Goal: Browse casually: Explore the website without a specific task or goal

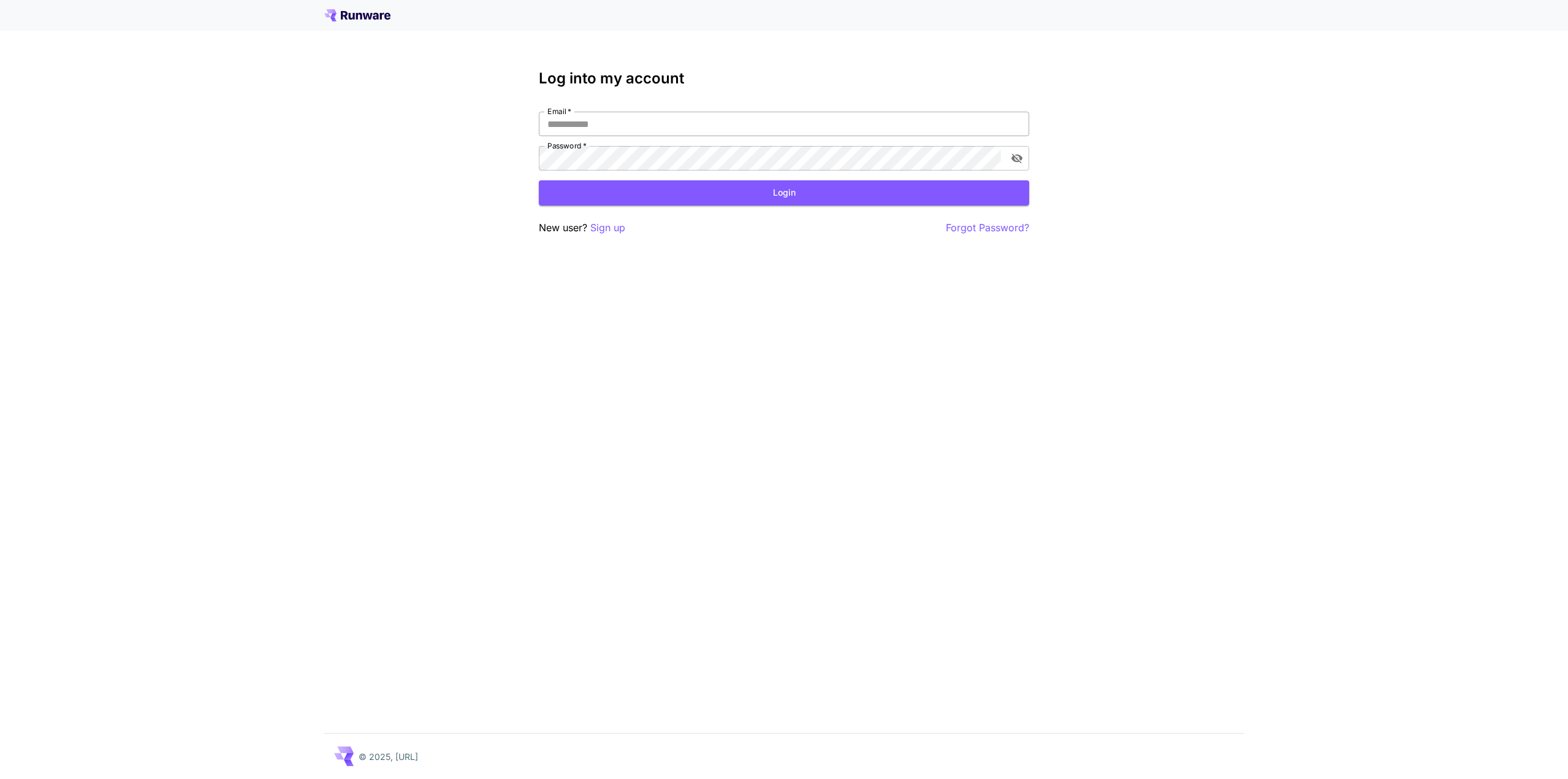
drag, startPoint x: 0, startPoint y: 0, endPoint x: 643, endPoint y: 125, distance: 655.0
click at [643, 125] on input "Email   *" at bounding box center [784, 124] width 491 height 24
type input "**********"
click at [791, 188] on button "Login" at bounding box center [784, 192] width 491 height 25
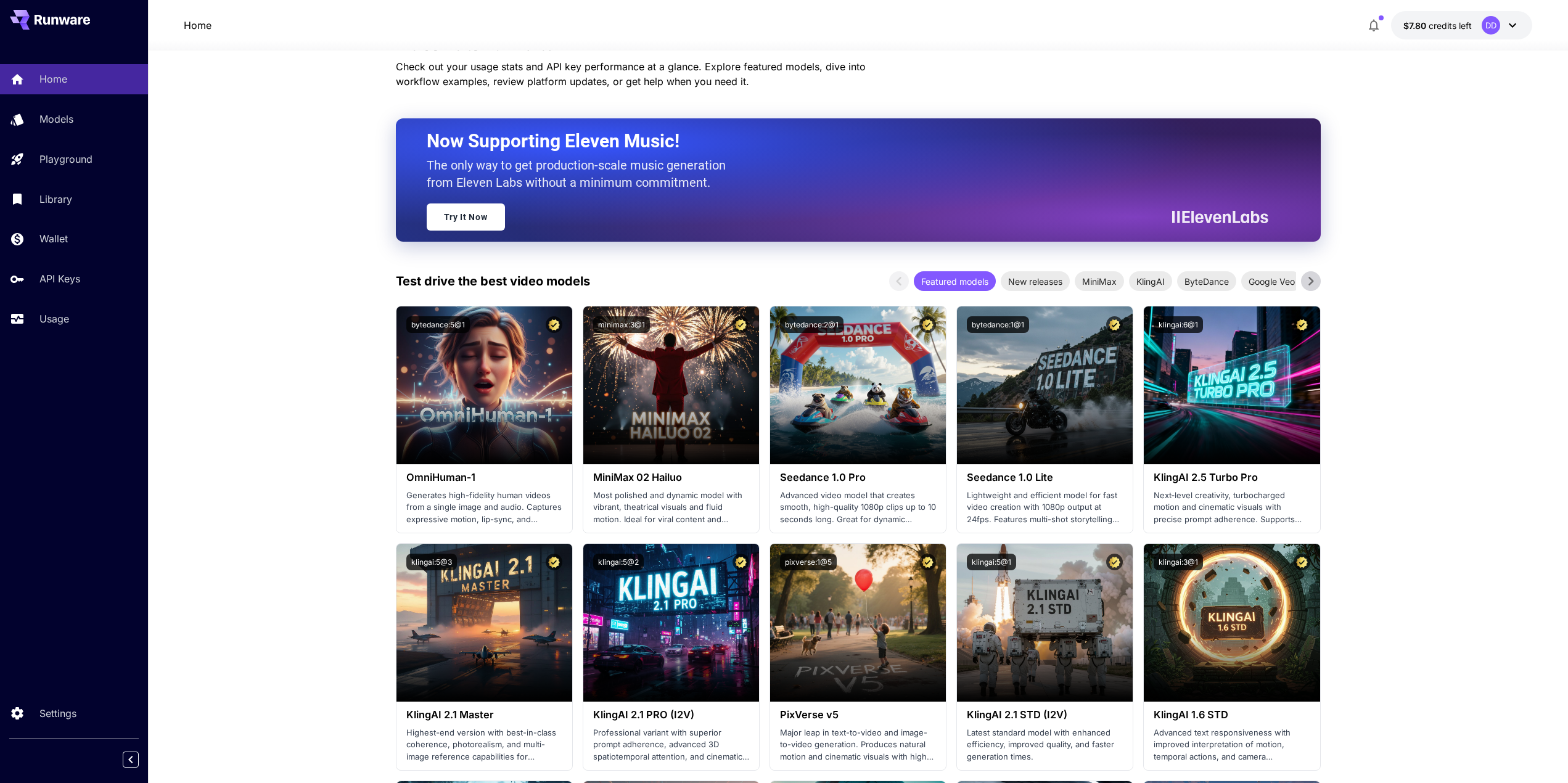
scroll to position [41, 0]
click at [1049, 283] on span "New releases" at bounding box center [1035, 281] width 69 height 13
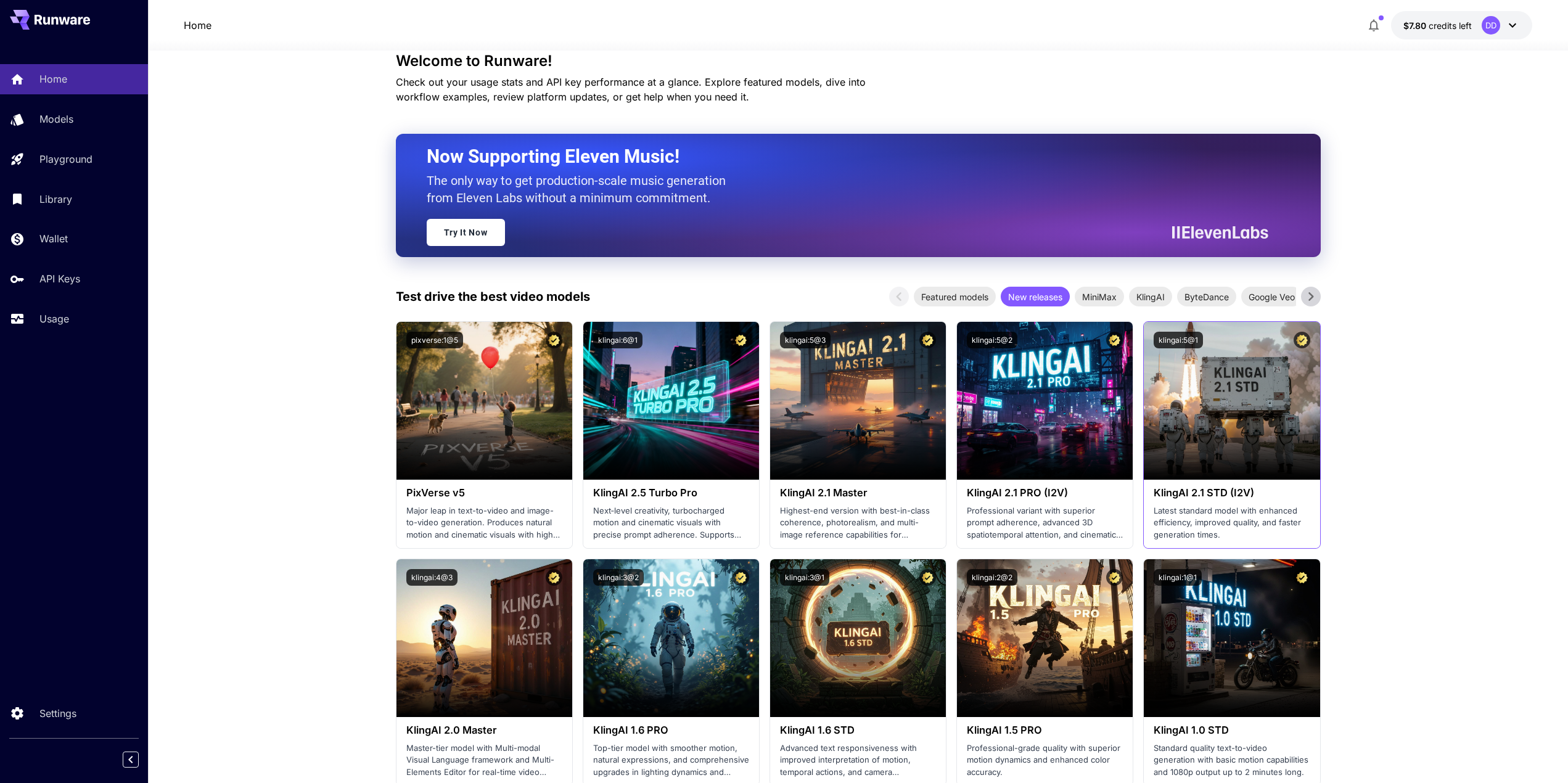
scroll to position [0, 0]
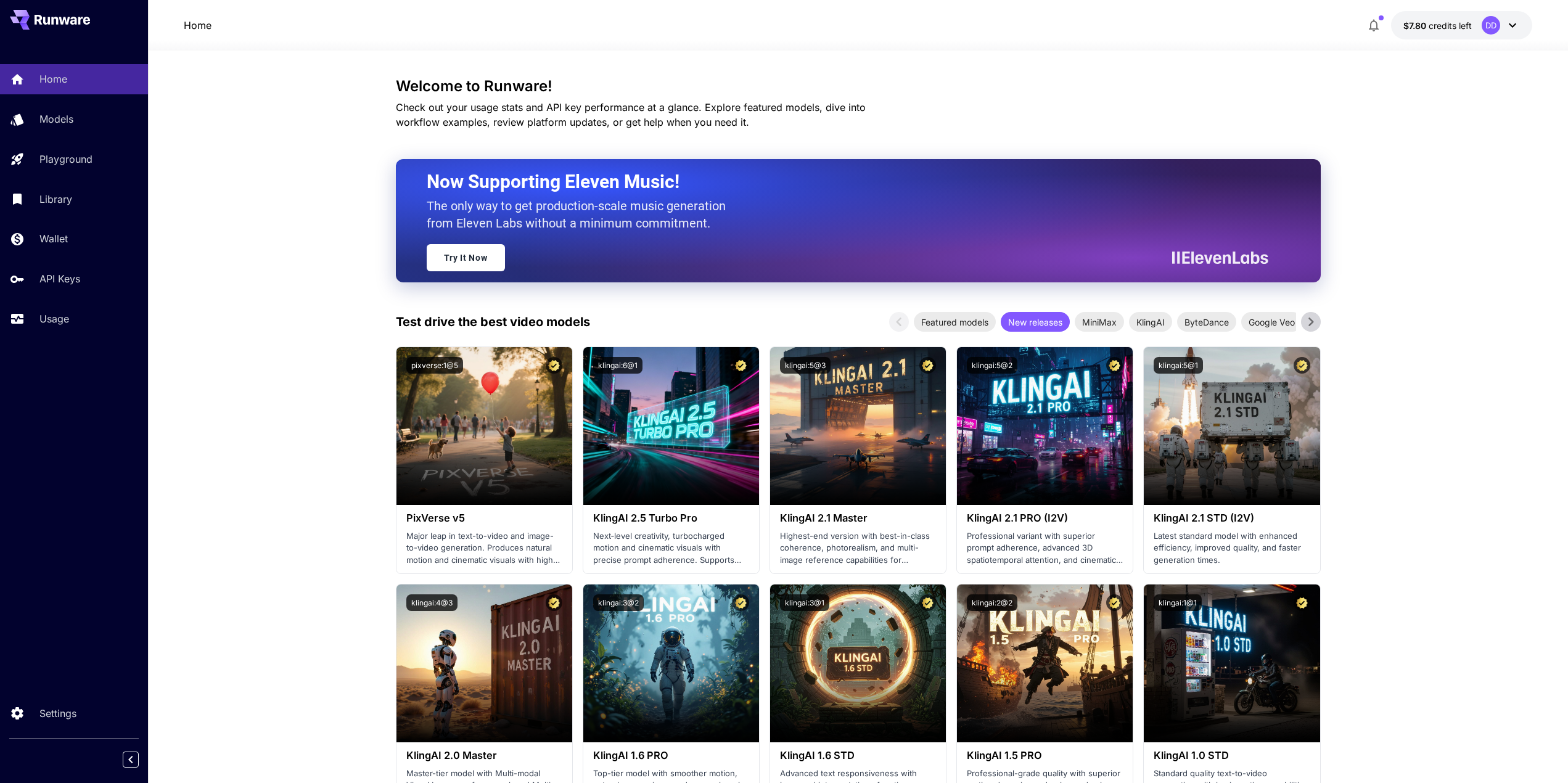
click at [1313, 320] on icon at bounding box center [1311, 321] width 19 height 19
click at [1101, 320] on span "ByteDance" at bounding box center [1103, 322] width 59 height 13
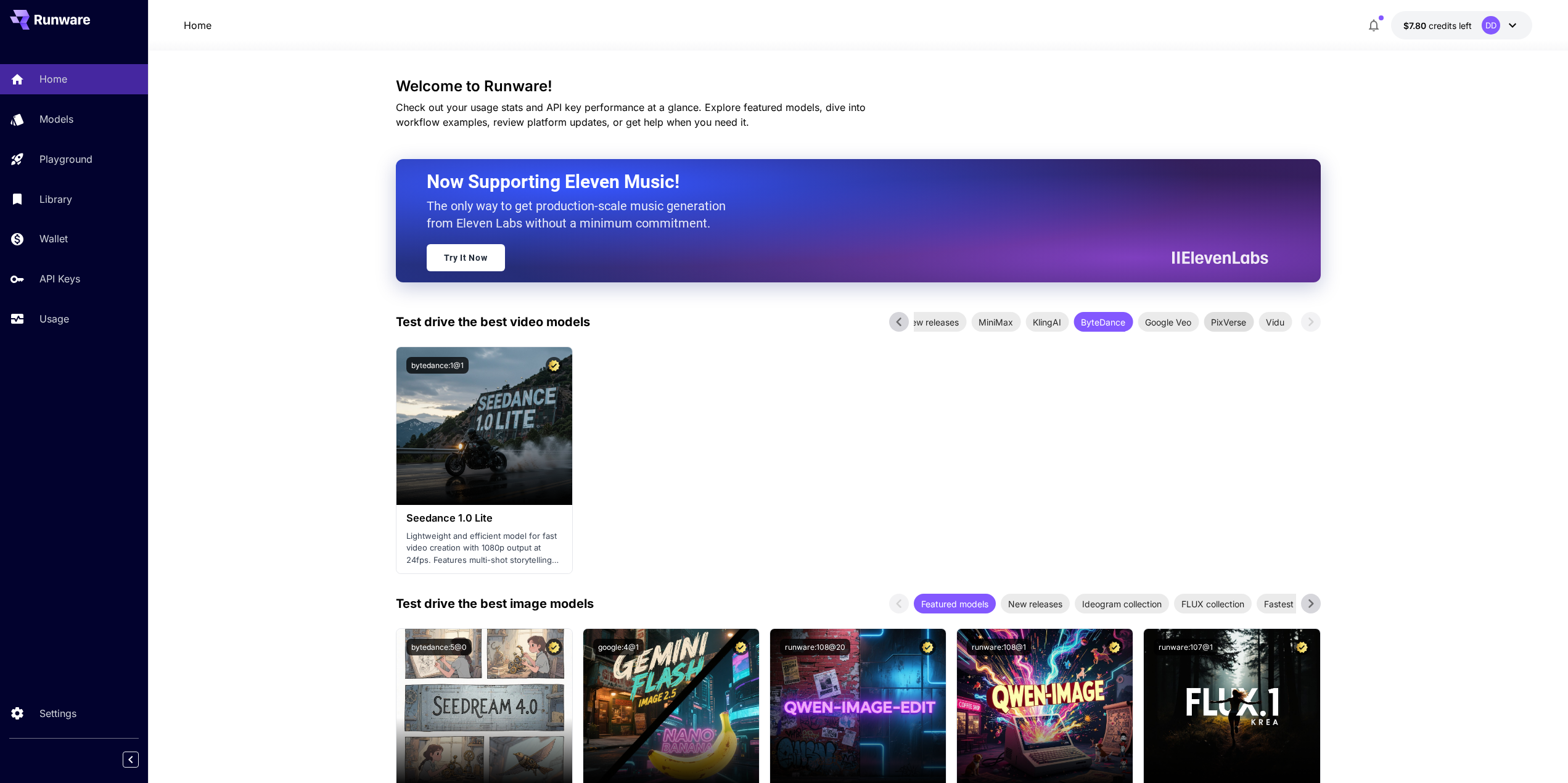
click at [1221, 320] on span "PixVerse" at bounding box center [1229, 322] width 50 height 13
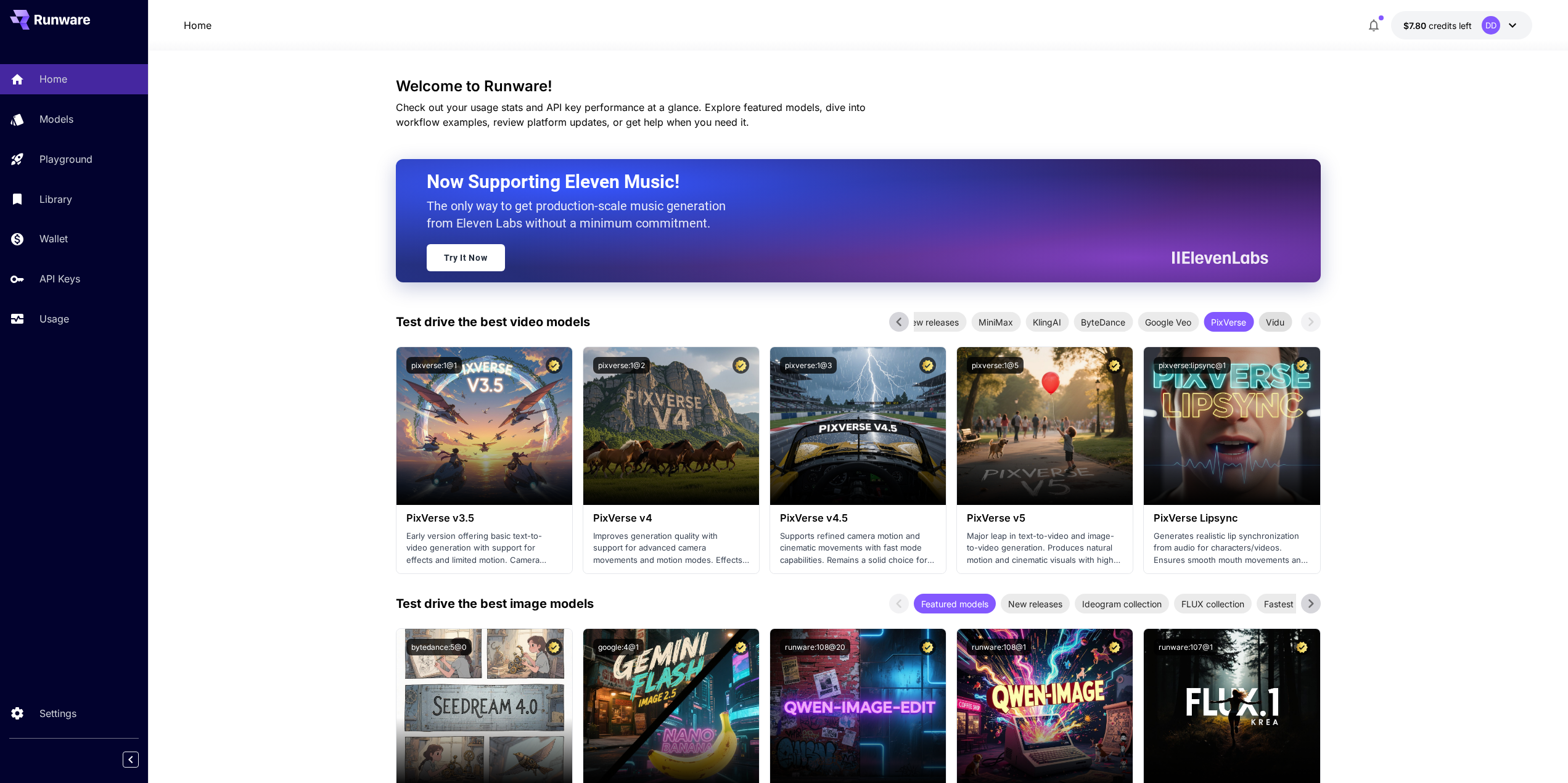
click at [1284, 320] on span "Vidu" at bounding box center [1274, 322] width 33 height 13
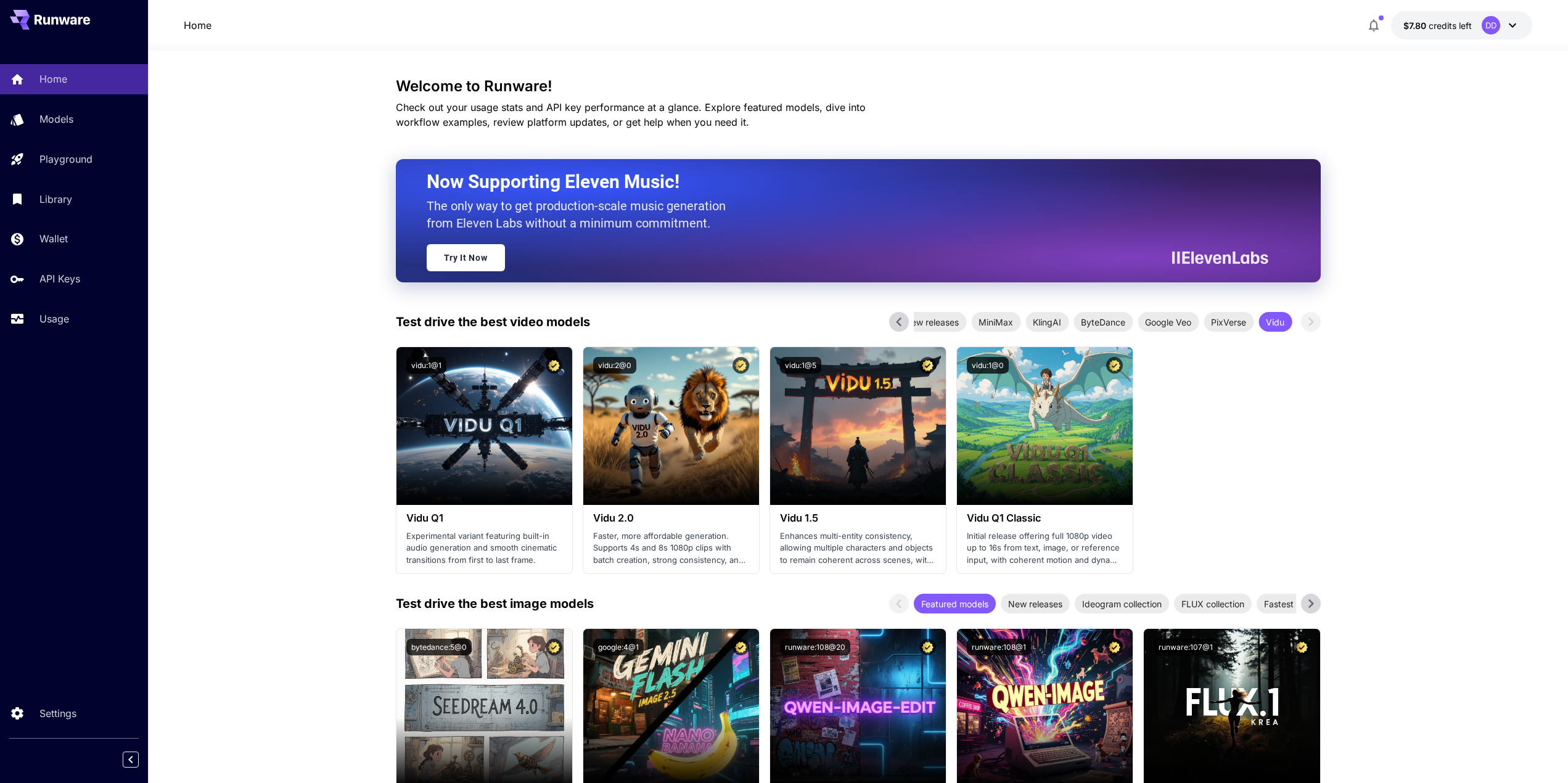
click at [901, 324] on icon at bounding box center [898, 321] width 5 height 9
click at [947, 328] on span "New releases" at bounding box center [947, 322] width 69 height 13
